Goal: Check status: Check status

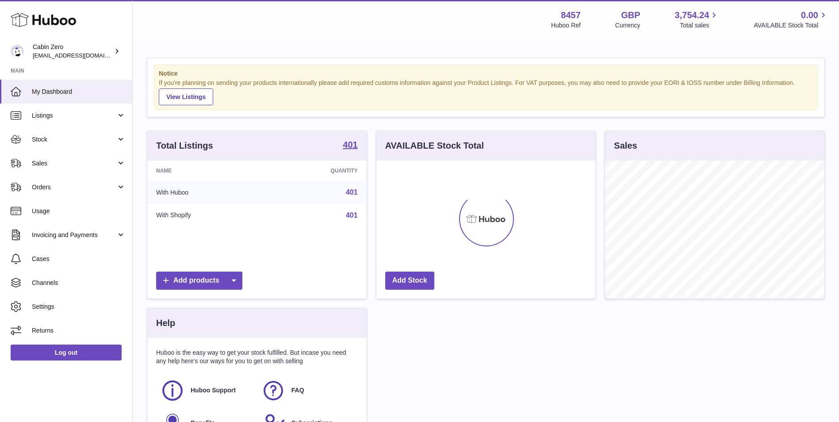
scroll to position [138, 219]
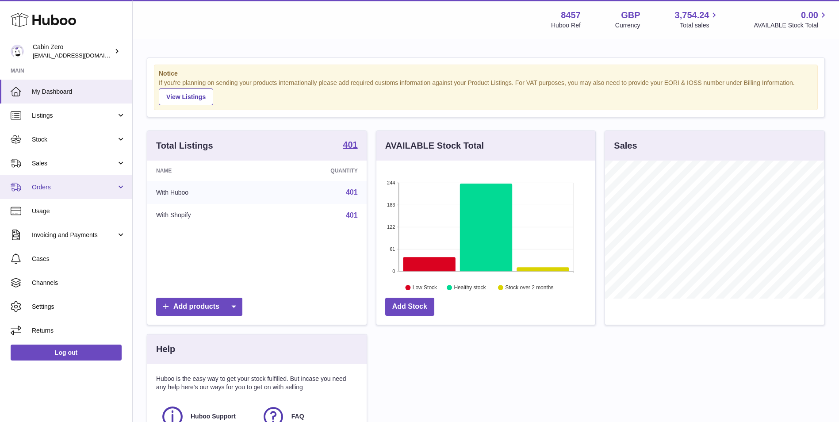
click at [76, 190] on span "Orders" at bounding box center [74, 187] width 85 height 8
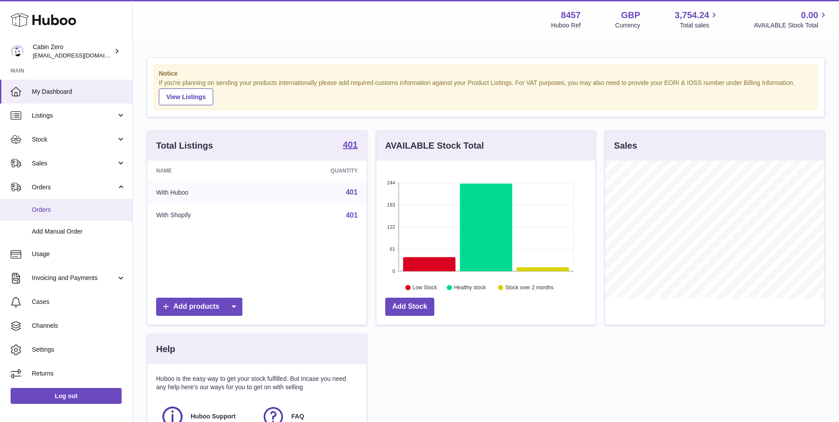
click at [64, 208] on span "Orders" at bounding box center [79, 210] width 94 height 8
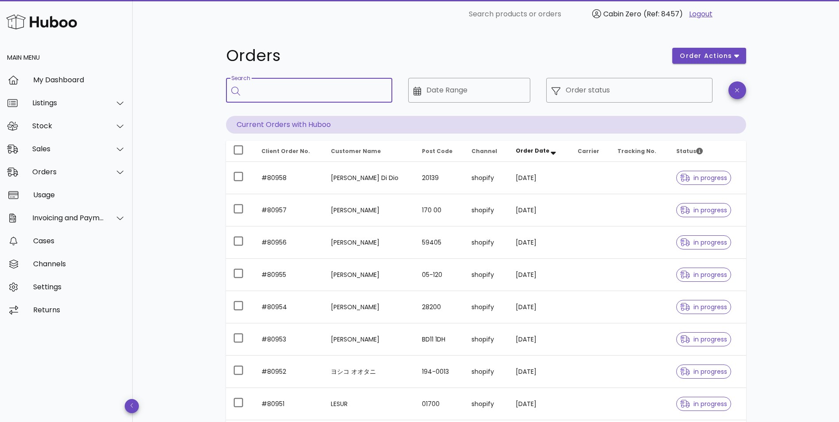
click at [302, 88] on input "Search" at bounding box center [316, 90] width 140 height 14
paste input "******"
type input "******"
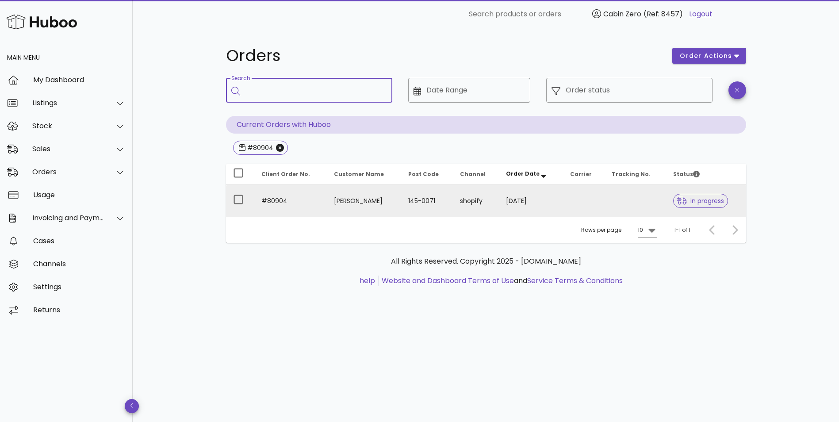
click at [565, 204] on td at bounding box center [584, 201] width 42 height 32
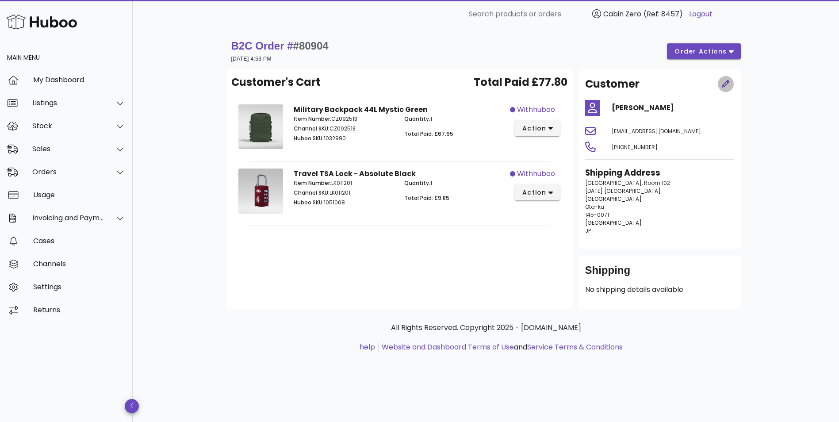
click at [722, 88] on span "button" at bounding box center [726, 84] width 8 height 9
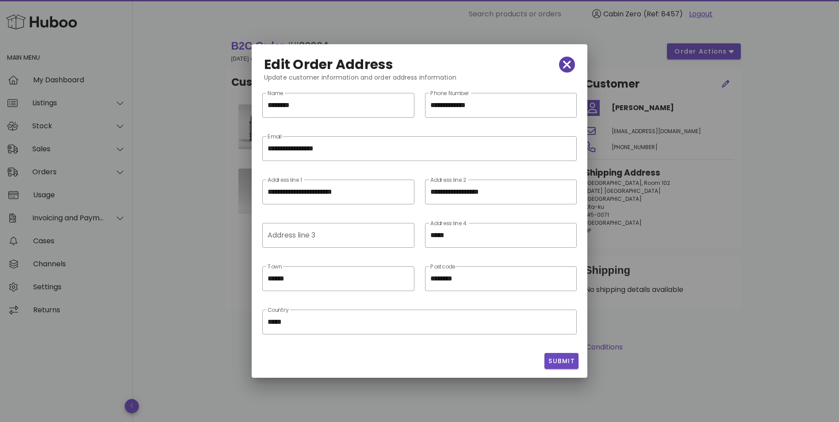
click at [567, 62] on icon "button" at bounding box center [567, 64] width 8 height 12
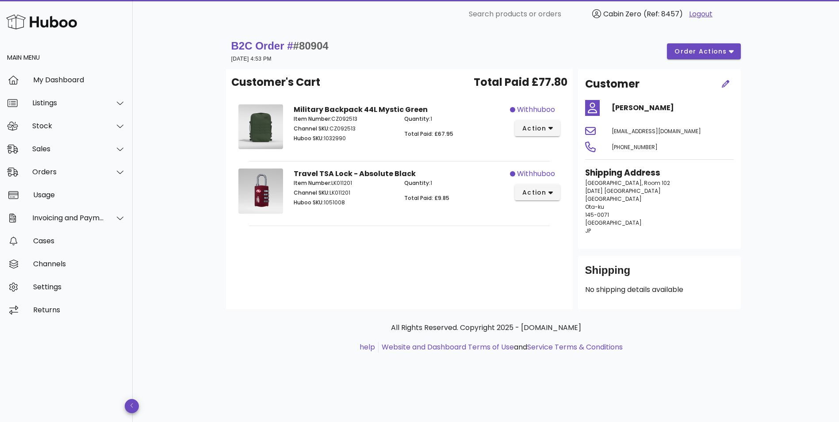
click at [338, 137] on p "Huboo SKU: 1032990" at bounding box center [344, 138] width 100 height 8
click at [337, 137] on p "Huboo SKU: 1032990" at bounding box center [344, 138] width 100 height 8
copy p "1032990"
